Goal: Information Seeking & Learning: Learn about a topic

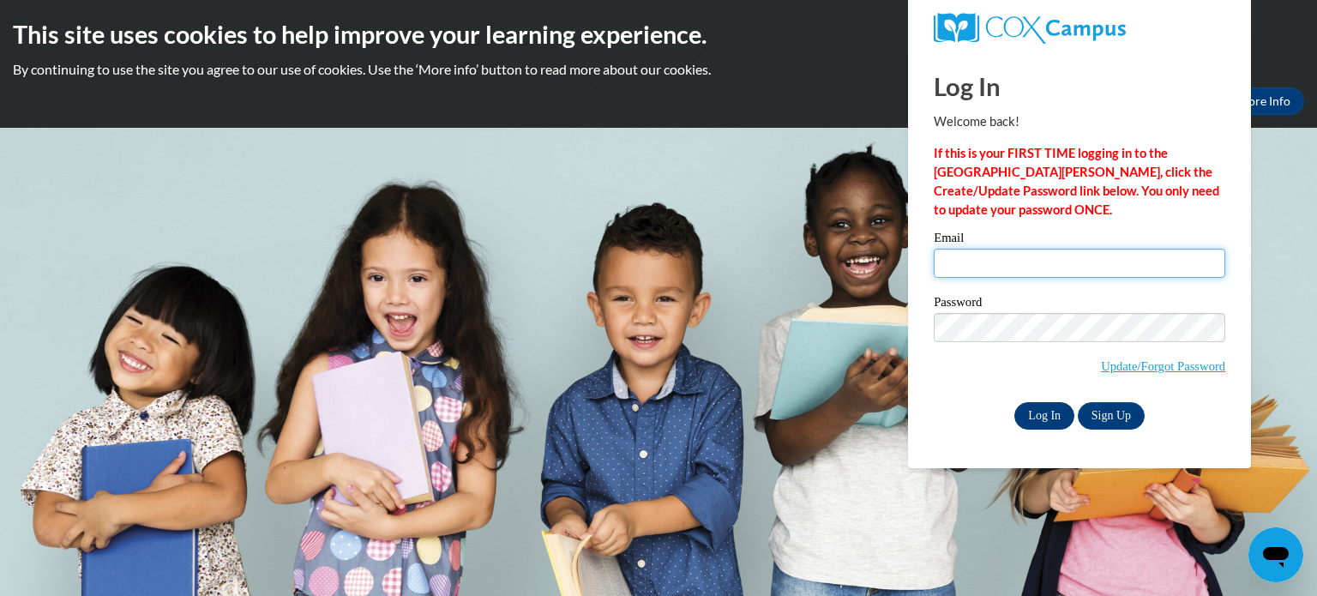
type input "bonniemay091965@gmail.com"
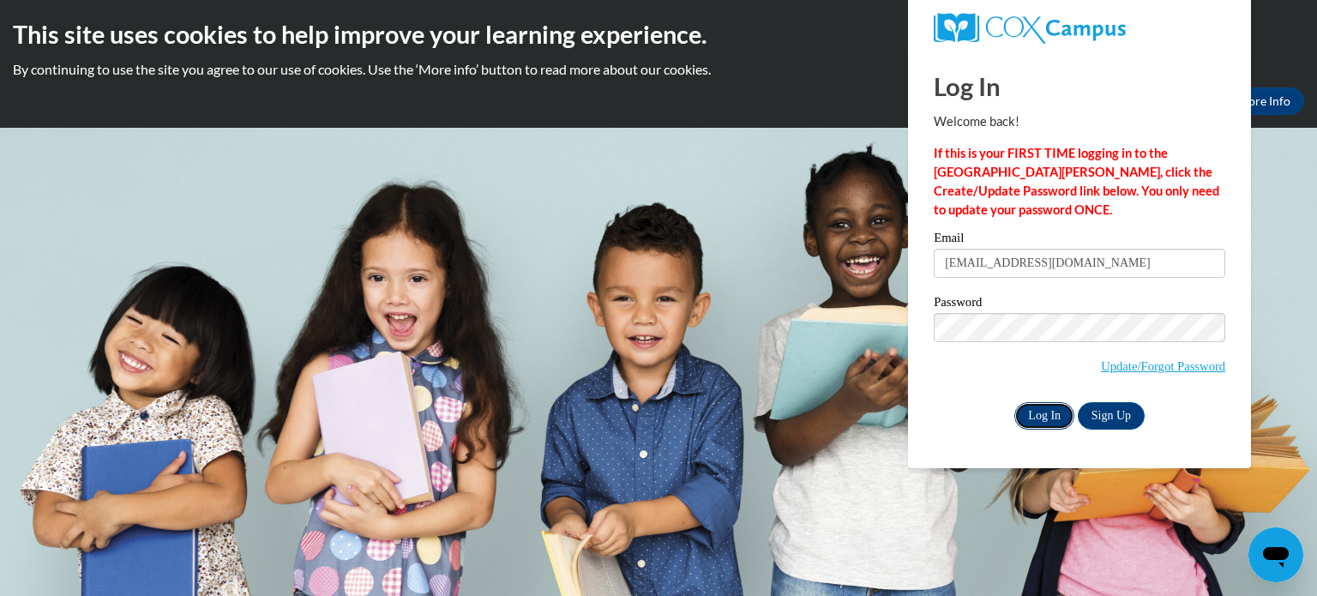
click at [1039, 416] on input "Log In" at bounding box center [1044, 415] width 60 height 27
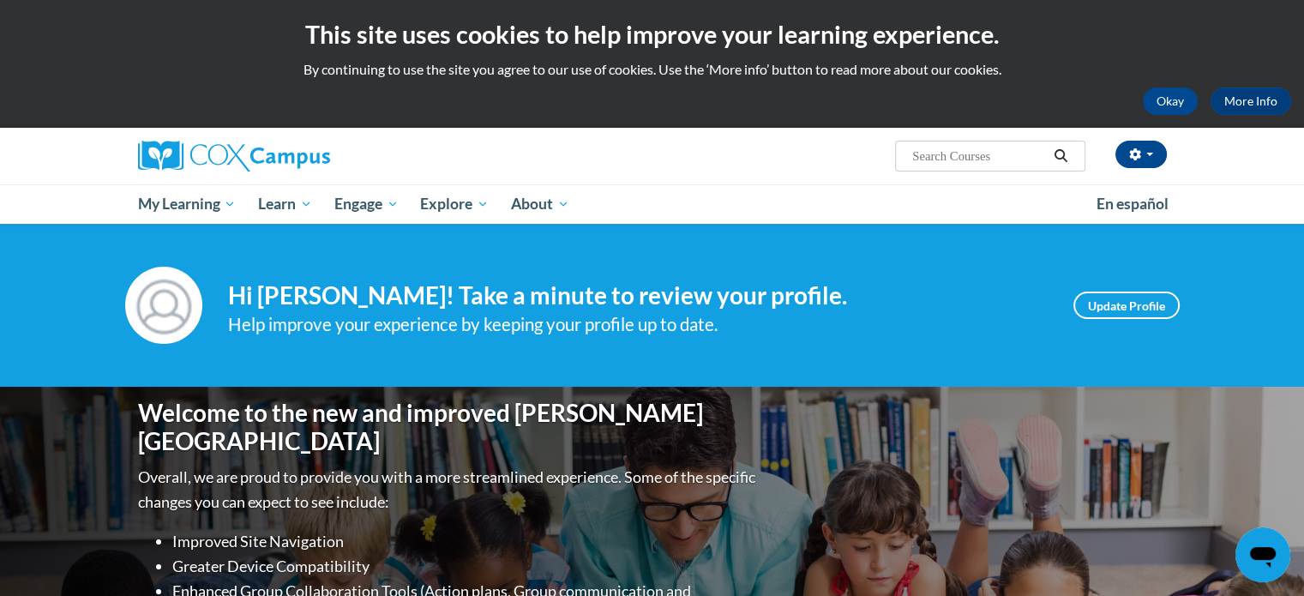
click at [912, 150] on input "Search..." at bounding box center [978, 156] width 137 height 21
click at [914, 151] on input "Search..." at bounding box center [978, 156] width 137 height 21
type input "Emergent Literacy"
click at [1063, 156] on icon "Search" at bounding box center [1060, 155] width 15 height 13
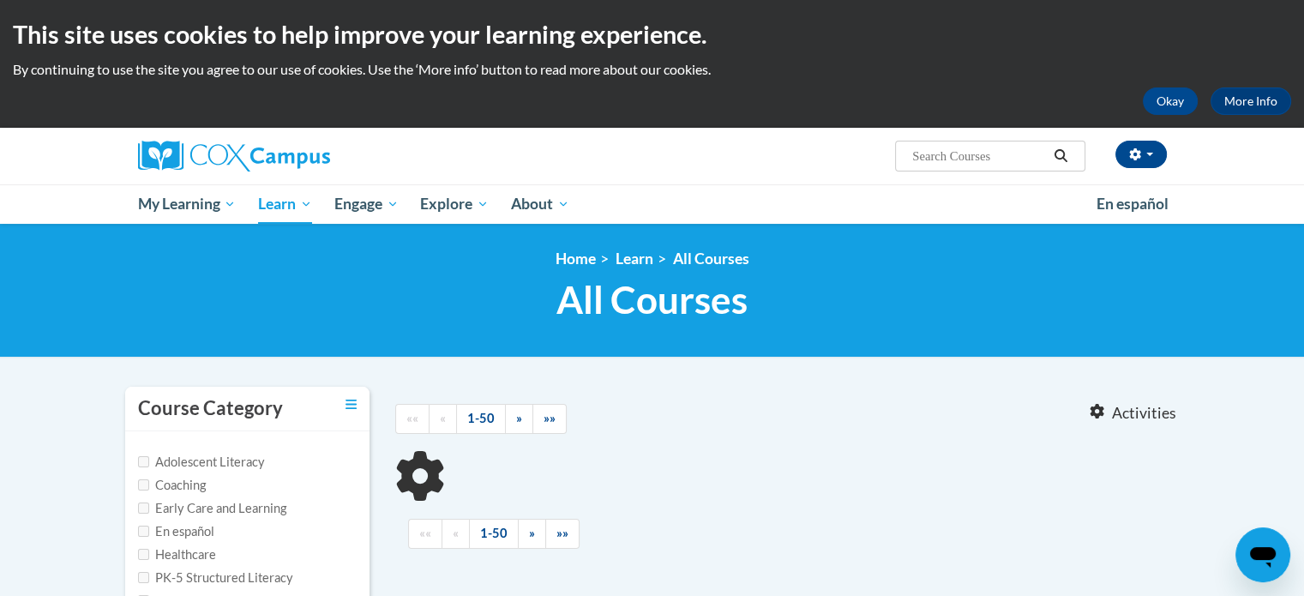
type input "Emergent Literacy"
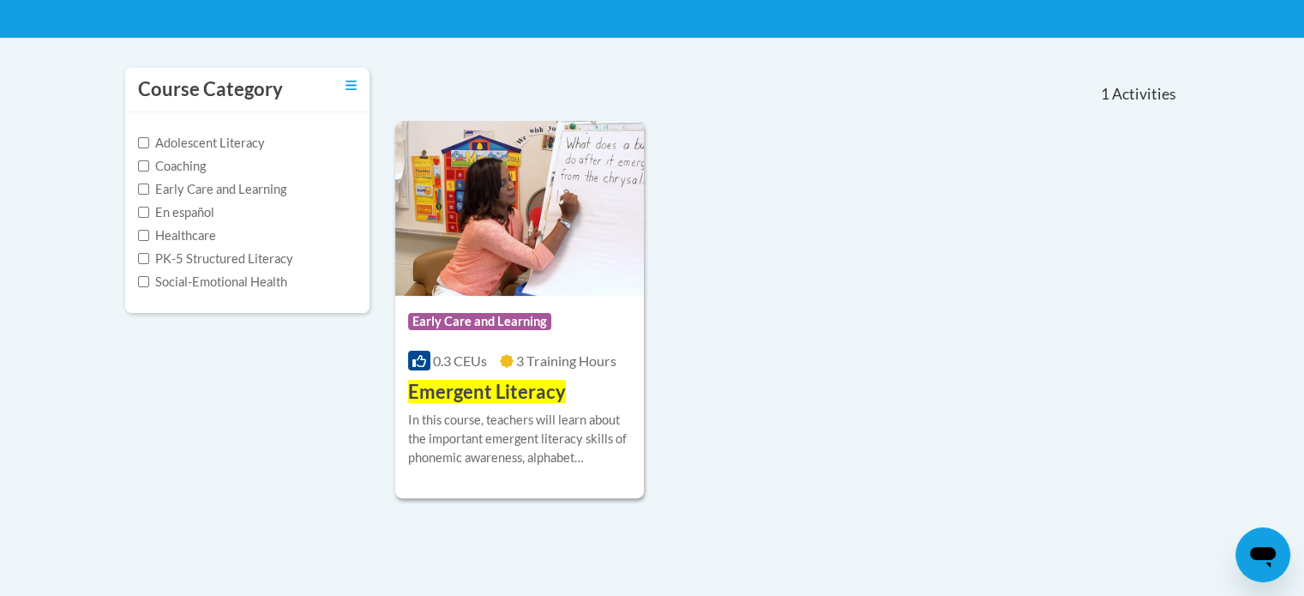
scroll to position [353, 0]
